Goal: Task Accomplishment & Management: Use online tool/utility

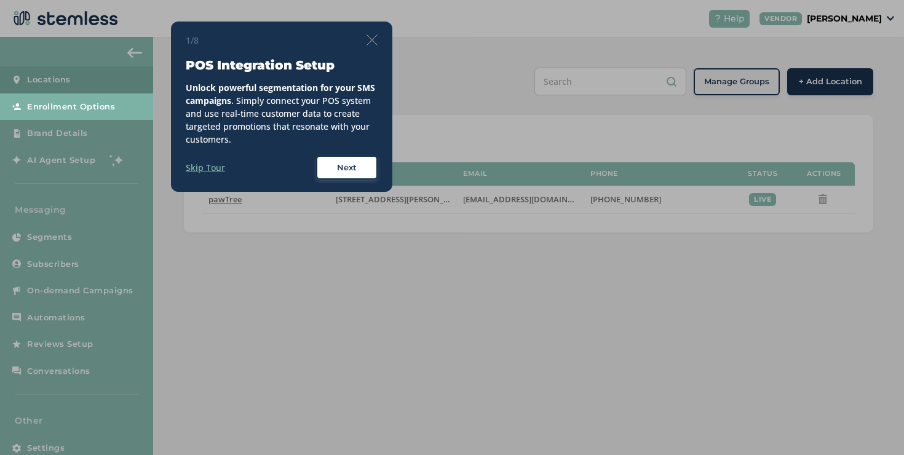
click at [376, 41] on img at bounding box center [372, 39] width 11 height 11
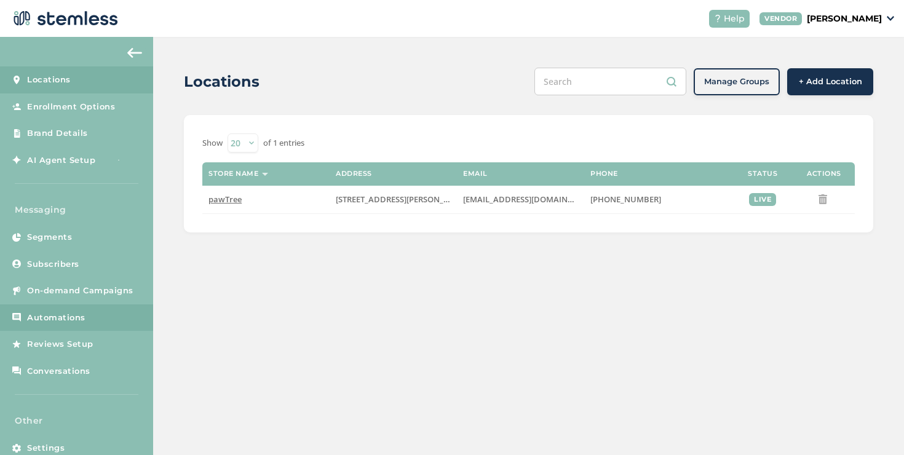
click at [66, 320] on span "Automations" at bounding box center [56, 318] width 58 height 12
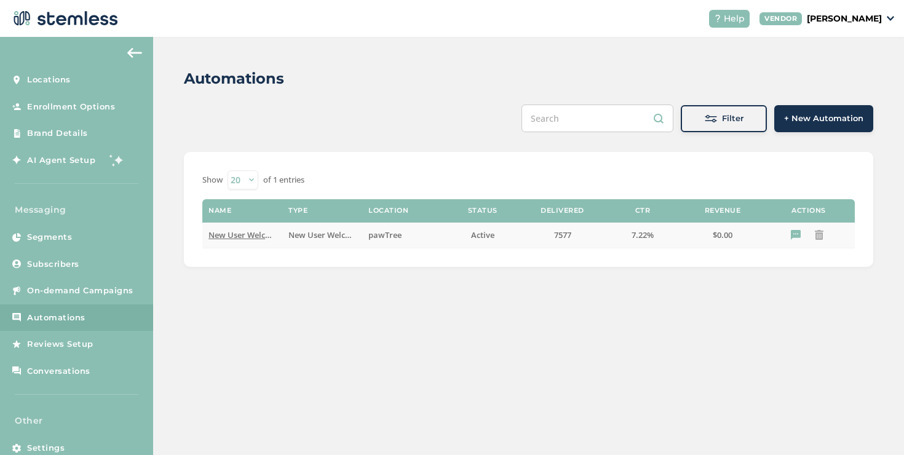
click at [237, 234] on span "New User Welcome" at bounding box center [245, 234] width 73 height 11
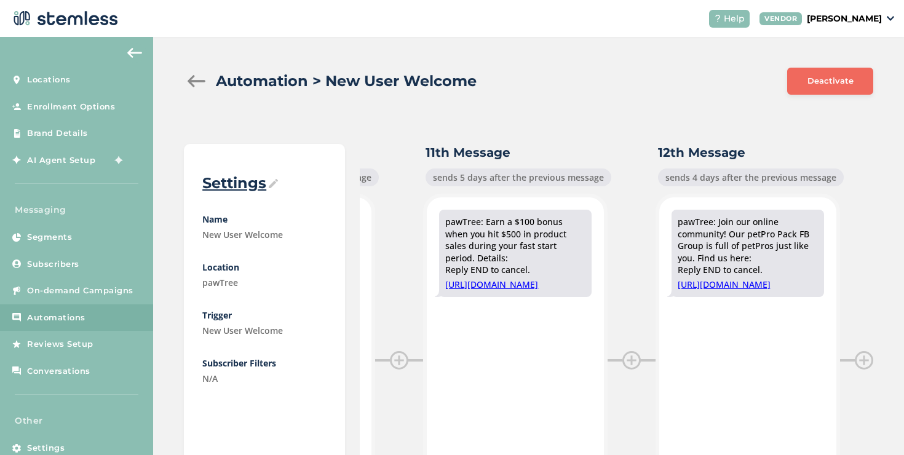
click at [191, 85] on div at bounding box center [196, 81] width 25 height 12
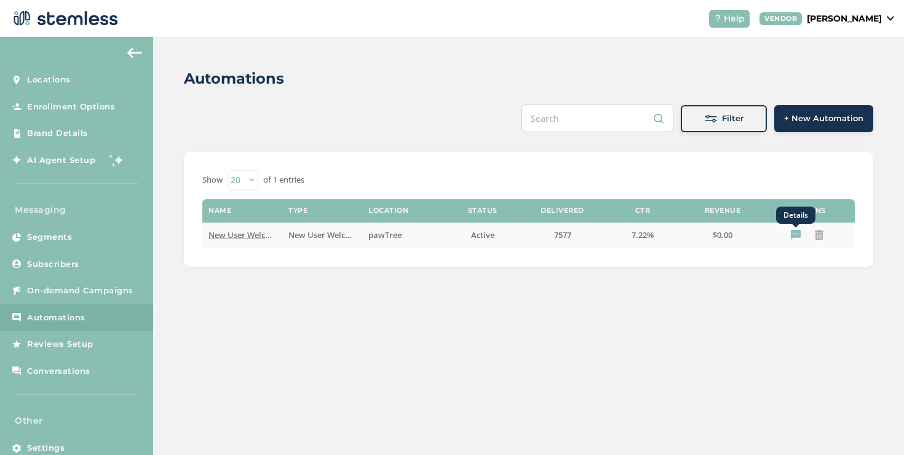
click at [798, 237] on icon "Details" at bounding box center [796, 235] width 10 height 10
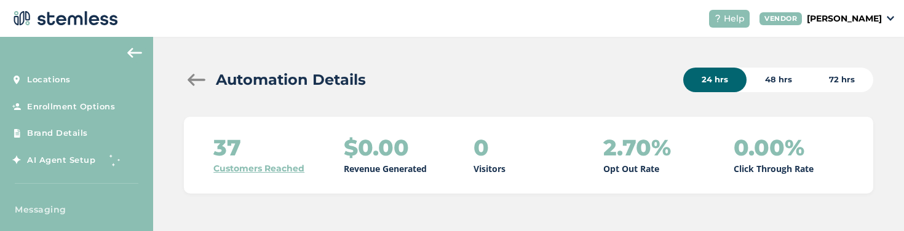
click at [197, 79] on div at bounding box center [196, 80] width 25 height 12
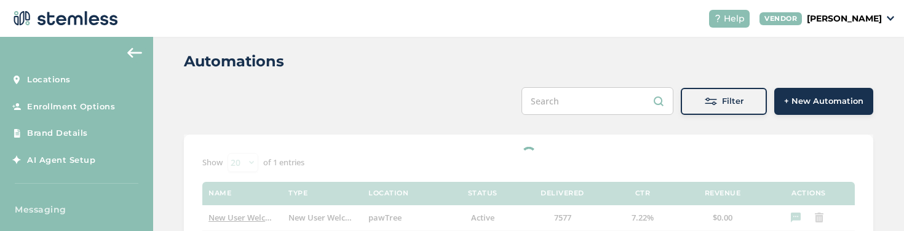
scroll to position [66, 0]
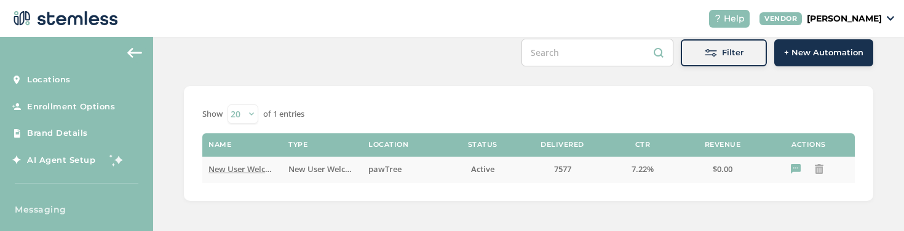
click at [787, 169] on button "Details" at bounding box center [797, 169] width 20 height 17
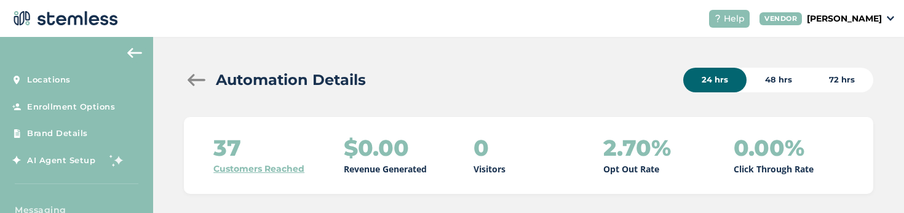
click at [202, 81] on div at bounding box center [196, 80] width 25 height 12
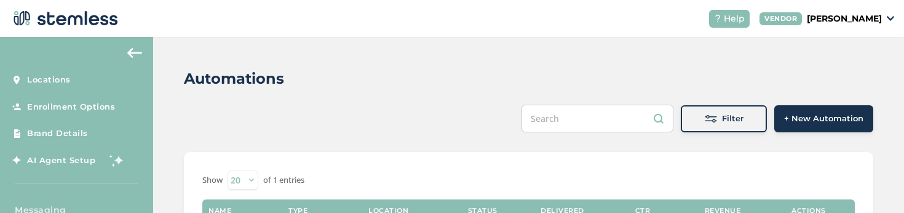
click at [692, 120] on div "Filter" at bounding box center [724, 119] width 66 height 12
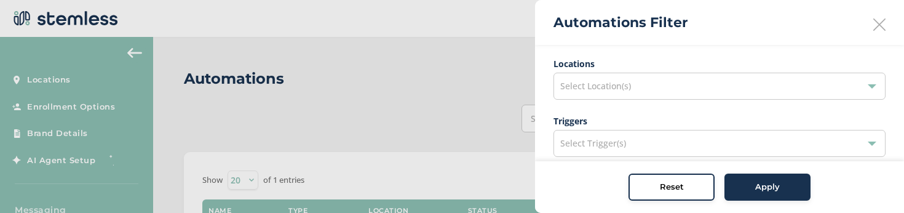
click at [605, 95] on div "Select Location(s)" at bounding box center [720, 86] width 332 height 27
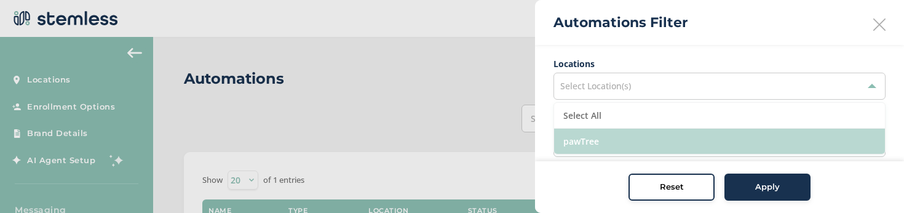
click at [586, 139] on li "pawTree" at bounding box center [719, 141] width 331 height 25
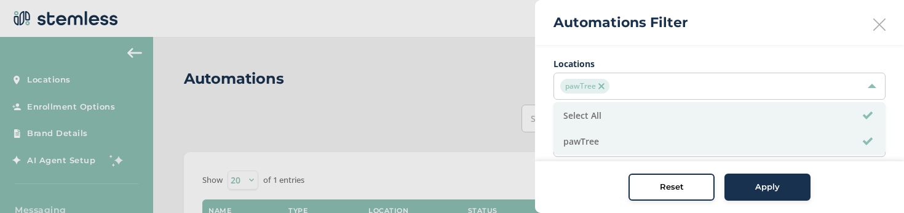
click at [744, 177] on button "Apply" at bounding box center [768, 186] width 86 height 27
